Goal: Task Accomplishment & Management: Use online tool/utility

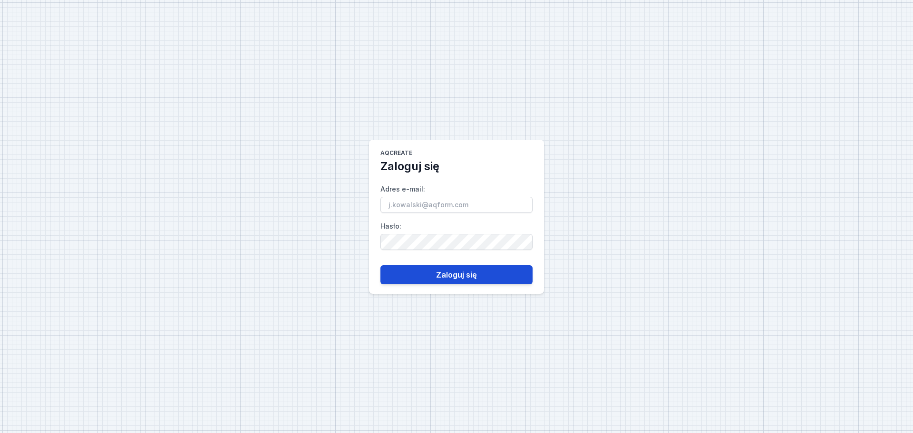
type input "[EMAIL_ADDRESS][DOMAIN_NAME]"
click at [454, 270] on button "Zaloguj się" at bounding box center [456, 274] width 152 height 19
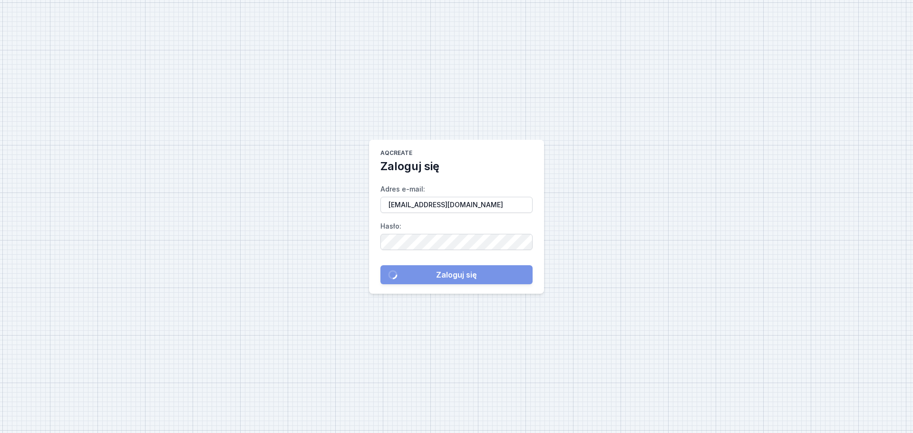
select select "M"
select select "3000"
select select "3"
select select "2"
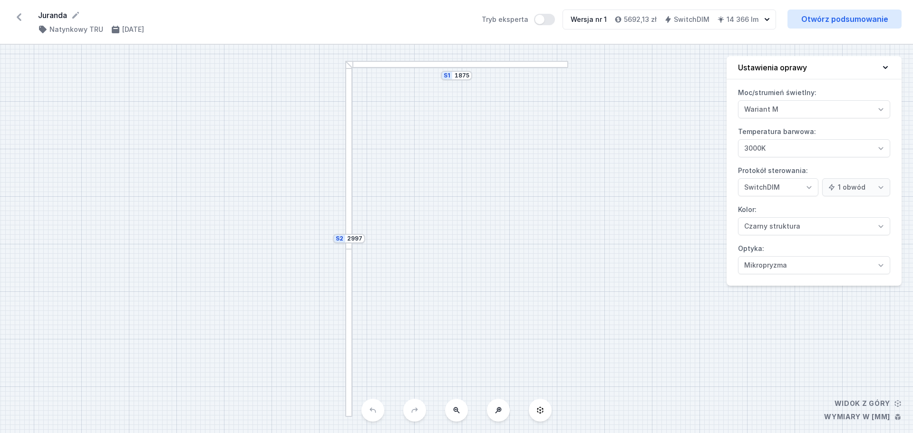
click at [19, 16] on icon at bounding box center [19, 17] width 5 height 8
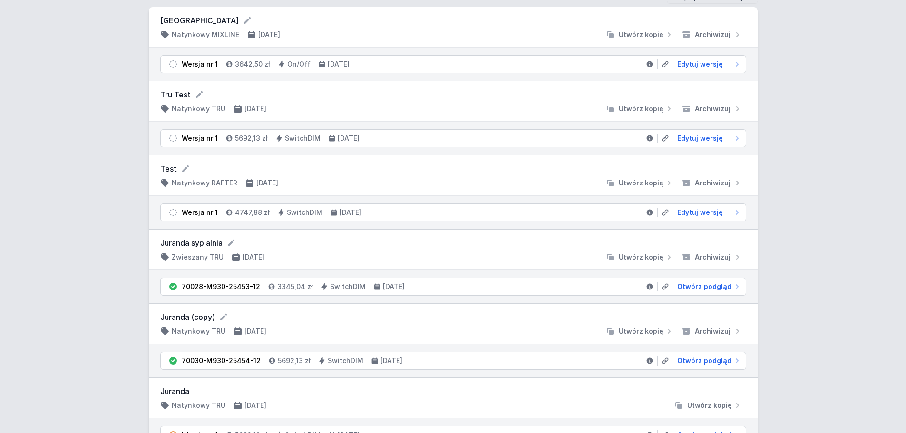
scroll to position [95, 0]
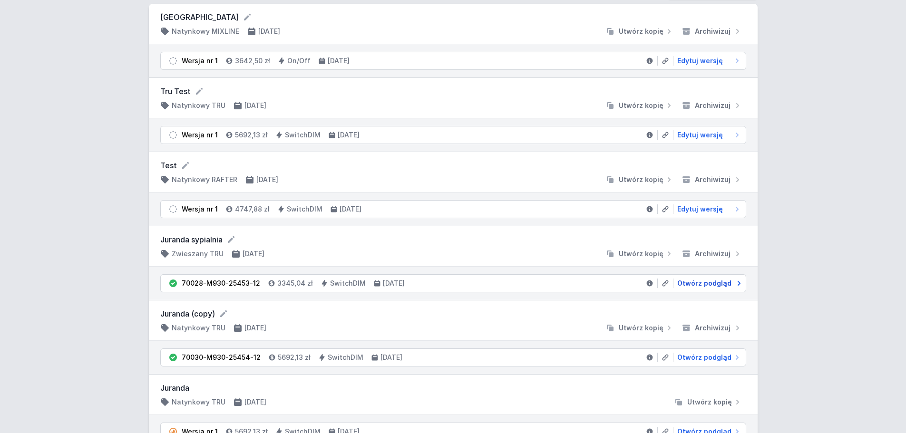
click at [706, 281] on span "Otwórz podgląd" at bounding box center [704, 284] width 54 height 10
select select "M"
select select "3000"
select select "3"
select select "2"
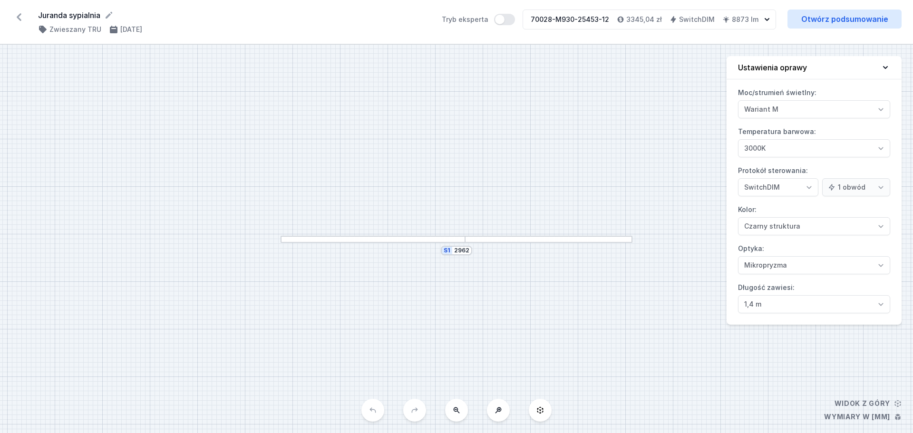
click at [15, 15] on icon at bounding box center [18, 17] width 15 height 15
